Goal: Answer question/provide support

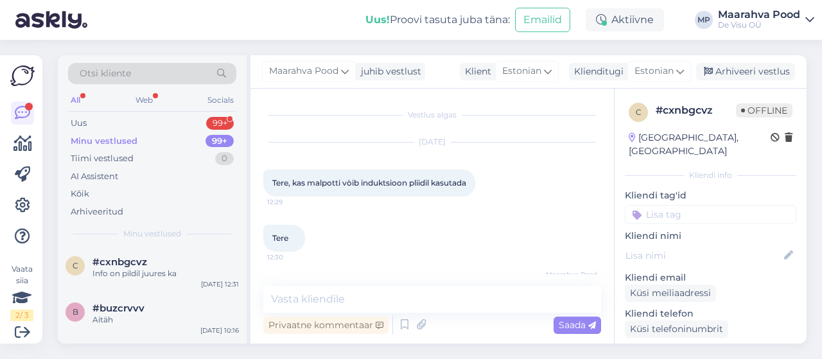
scroll to position [279, 0]
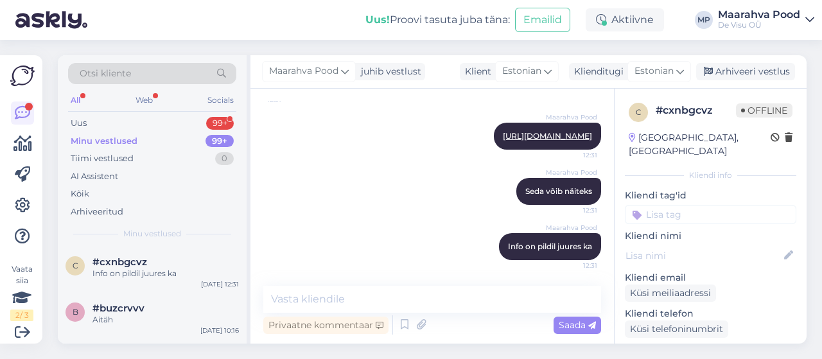
click at [145, 141] on div "Minu vestlused 99+" at bounding box center [152, 141] width 168 height 18
click at [139, 123] on div "Uus 99+" at bounding box center [152, 123] width 168 height 18
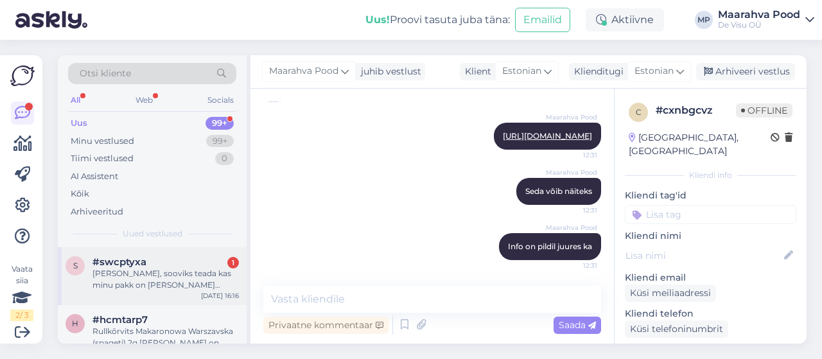
click at [155, 270] on div "[PERSON_NAME], sooviks teada kas minu pakk on [PERSON_NAME] omnivale üle antud?…" at bounding box center [166, 279] width 146 height 23
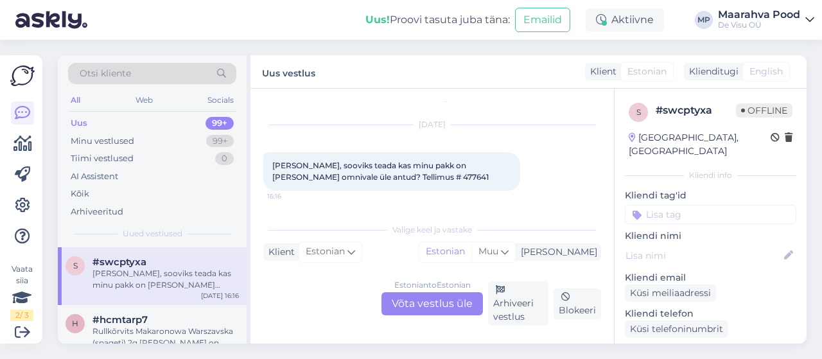
scroll to position [17, 0]
click at [411, 301] on div "Estonian to Estonian Võta vestlus üle" at bounding box center [433, 303] width 102 height 23
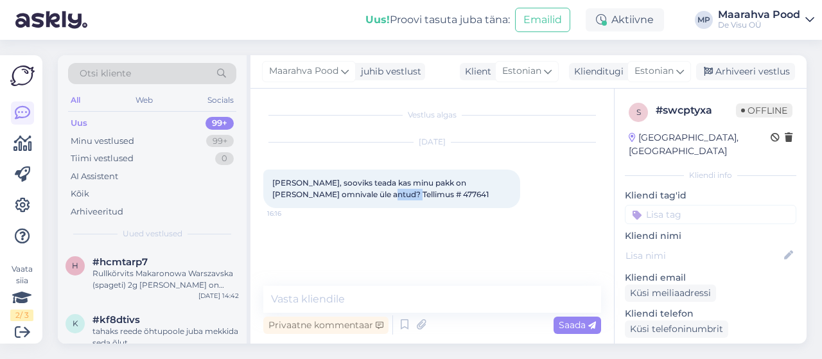
drag, startPoint x: 374, startPoint y: 192, endPoint x: 345, endPoint y: 197, distance: 29.3
click at [345, 197] on div "[PERSON_NAME], sooviks teada kas minu pakk on [PERSON_NAME] omnivale üle antud?…" at bounding box center [391, 189] width 257 height 39
copy span "477641"
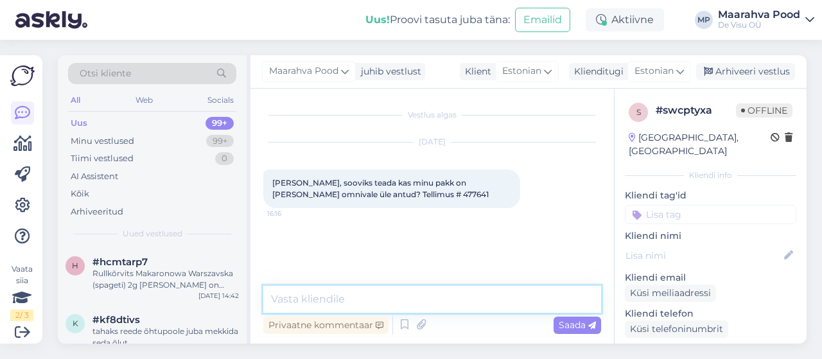
click at [341, 297] on textarea at bounding box center [432, 299] width 338 height 27
type textarea "Tere"
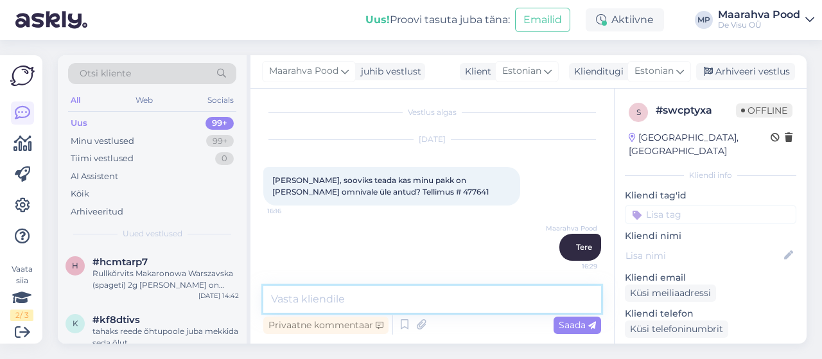
click at [366, 295] on textarea at bounding box center [432, 299] width 338 height 27
type textarea "Teie tellimus asub sorteerimiskeskuses"
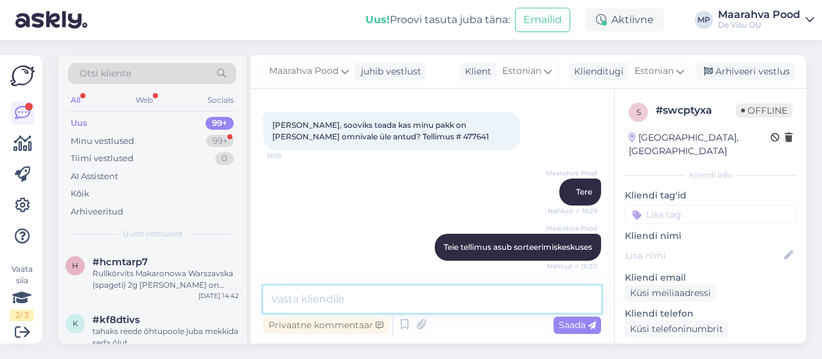
scroll to position [113, 0]
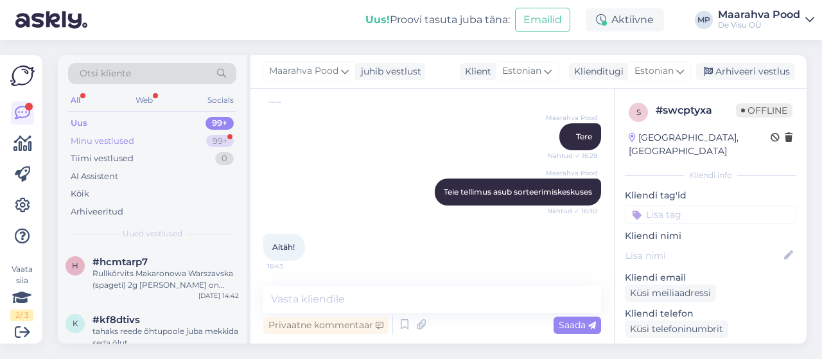
click at [161, 143] on div "Minu vestlused 99+" at bounding box center [152, 141] width 168 height 18
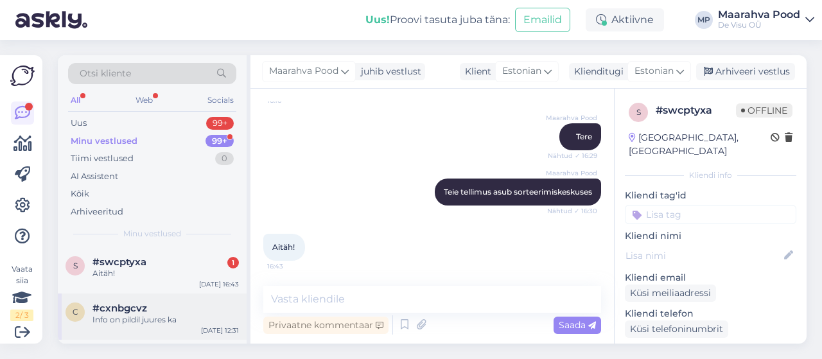
click at [184, 312] on div "#cxnbgcvz" at bounding box center [166, 309] width 146 height 12
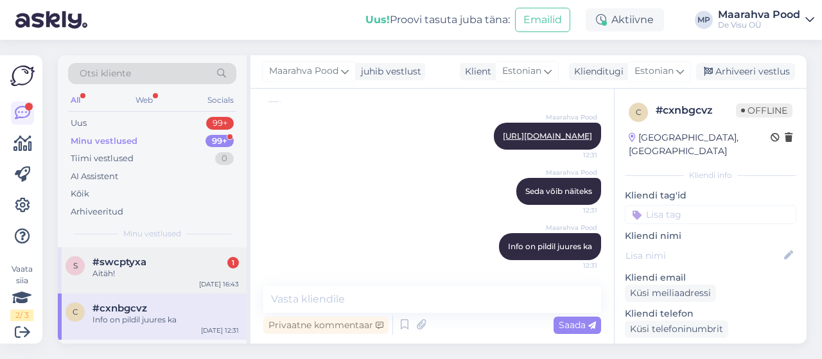
click at [158, 272] on div "Aitäh!" at bounding box center [166, 274] width 146 height 12
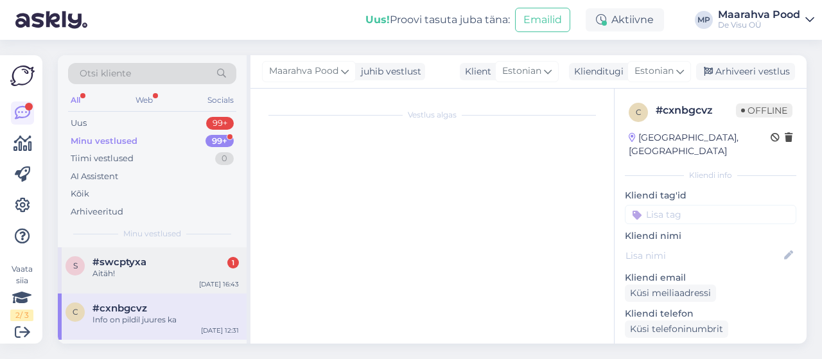
scroll to position [113, 0]
